Goal: Check status

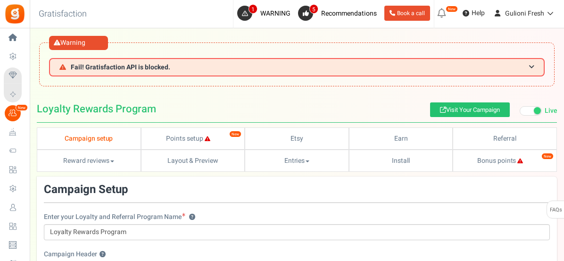
click at [343, 65] on h3 "Fail! Gratisfaction API is blocked." at bounding box center [296, 67] width 495 height 18
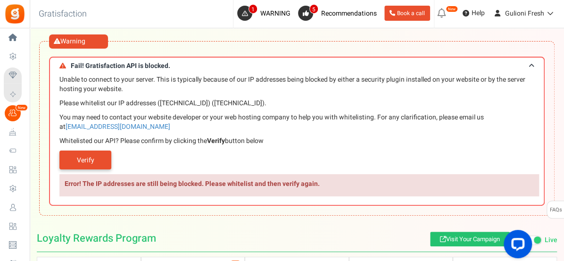
click at [99, 161] on link "Verify" at bounding box center [85, 159] width 52 height 19
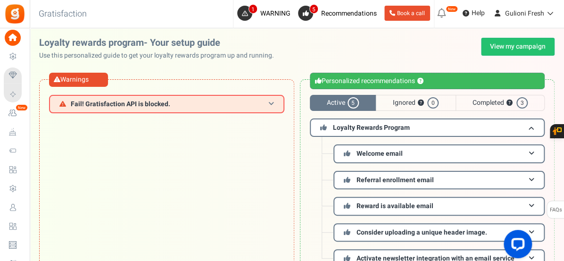
click at [271, 106] on span at bounding box center [271, 103] width 6 height 7
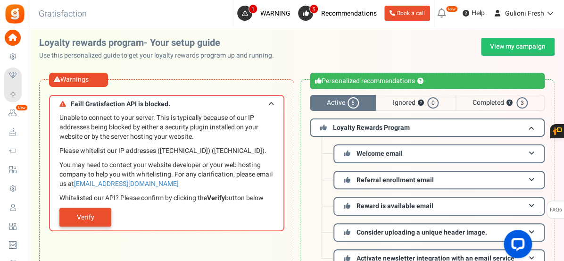
click at [97, 213] on link "Verify" at bounding box center [85, 216] width 52 height 19
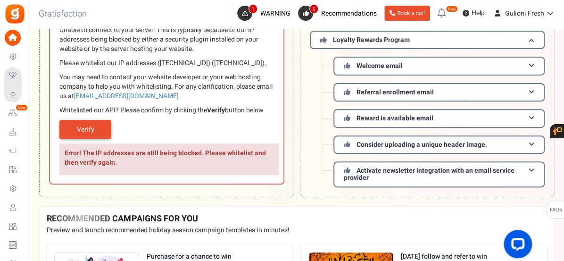
scroll to position [88, 0]
